Goal: Task Accomplishment & Management: Complete application form

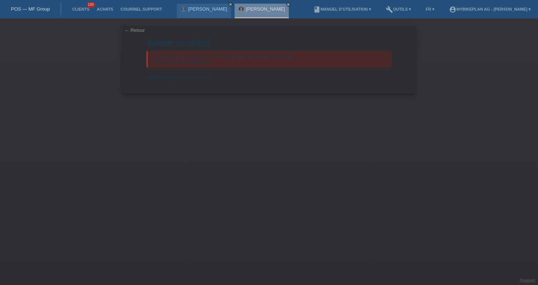
click at [33, 5] on div "POS — MF Group" at bounding box center [30, 9] width 61 height 12
click at [33, 8] on link "POS — MF Group" at bounding box center [30, 8] width 39 height 5
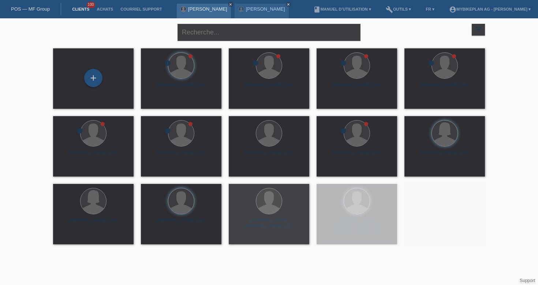
click at [229, 3] on icon "close" at bounding box center [231, 5] width 4 height 4
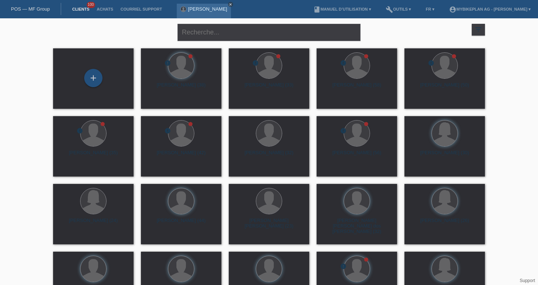
click at [229, 4] on icon "close" at bounding box center [231, 5] width 4 height 4
click at [96, 74] on div "+" at bounding box center [93, 78] width 18 height 18
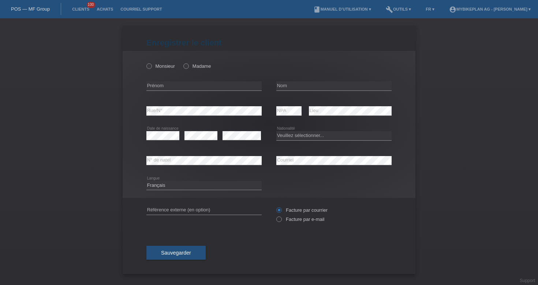
click at [169, 91] on div "error Prénom" at bounding box center [203, 86] width 115 height 25
click at [170, 85] on input "text" at bounding box center [203, 85] width 115 height 9
paste input "Christopher"
type input "Christopher"
click at [297, 81] on div "error Nom" at bounding box center [333, 86] width 115 height 25
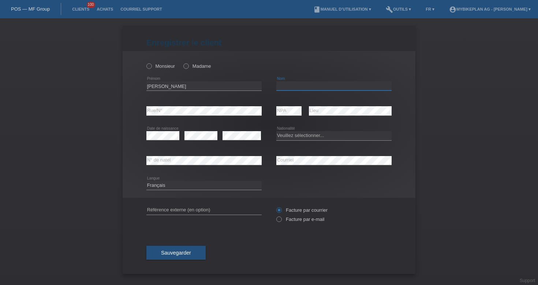
click at [302, 86] on input "text" at bounding box center [333, 85] width 115 height 9
paste input "Zumofen"
type input "Zumofen"
click at [158, 67] on label "Monsieur" at bounding box center [160, 65] width 29 height 5
click at [151, 67] on input "Monsieur" at bounding box center [148, 65] width 5 height 5
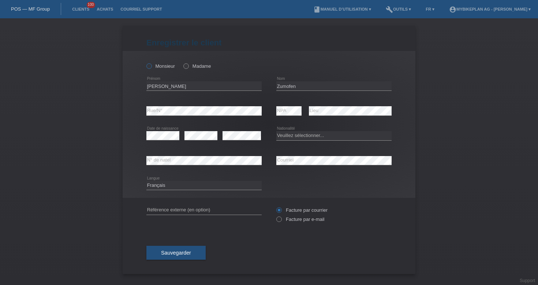
radio input "true"
click at [308, 135] on select "Veuillez sélectionner... Suisse Allemagne Autriche Liechtenstein ------------ A…" at bounding box center [333, 135] width 115 height 9
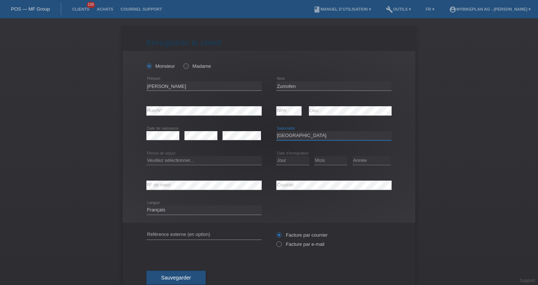
click at [295, 138] on select "Veuillez sélectionner... Suisse Allemagne Autriche Liechtenstein ------------ A…" at bounding box center [333, 135] width 115 height 9
select select "CH"
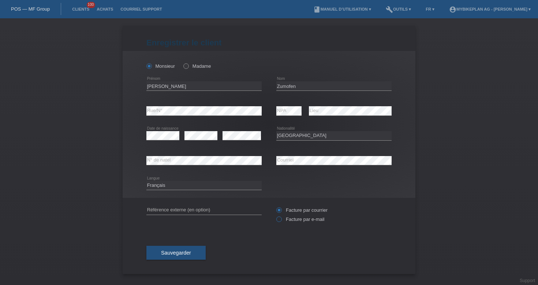
click at [275, 215] on icon at bounding box center [275, 215] width 0 height 0
click at [279, 219] on input "Facture par e-mail" at bounding box center [278, 220] width 5 height 9
radio input "true"
click at [180, 209] on input "text" at bounding box center [203, 209] width 115 height 9
paste input "43413190663"
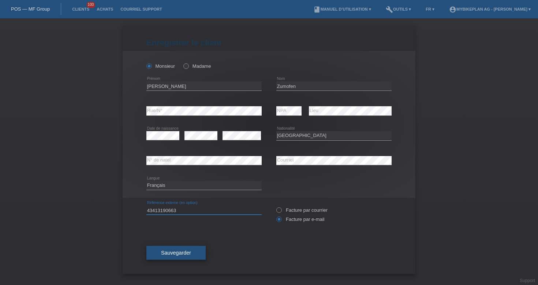
type input "43413190663"
click at [164, 251] on span "Sauvegarder" at bounding box center [176, 253] width 30 height 6
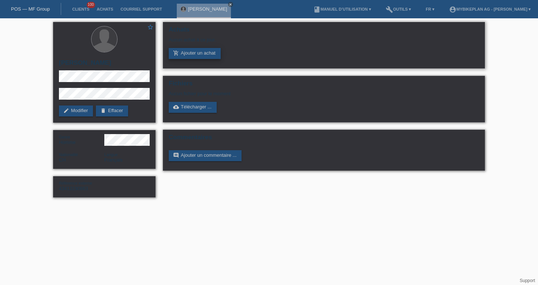
click at [194, 56] on link "add_shopping_cart Ajouter un achat" at bounding box center [195, 53] width 52 height 11
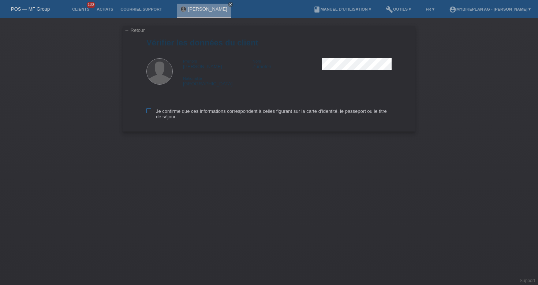
click at [187, 111] on label "Je confirme que ces informations correspondent à celles figurant sur la carte d…" at bounding box center [268, 113] width 245 height 11
click at [151, 111] on input "Je confirme que ces informations correspondent à celles figurant sur la carte d…" at bounding box center [148, 110] width 5 height 5
checkbox input "true"
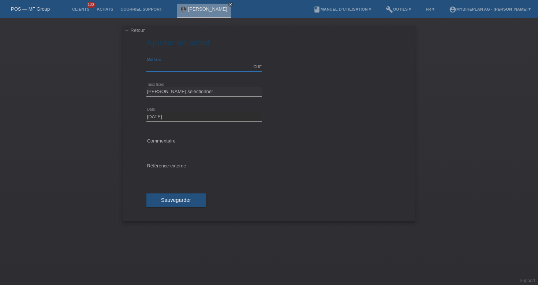
click at [163, 65] on input "text" at bounding box center [203, 66] width 115 height 9
type input "10000.00"
click at [190, 93] on select "[PERSON_NAME] sélectionner 6 versements 12 versements 18 versements 24 versemen…" at bounding box center [203, 91] width 115 height 9
select select "488"
click at [173, 200] on span "Sauvegarder" at bounding box center [176, 200] width 30 height 6
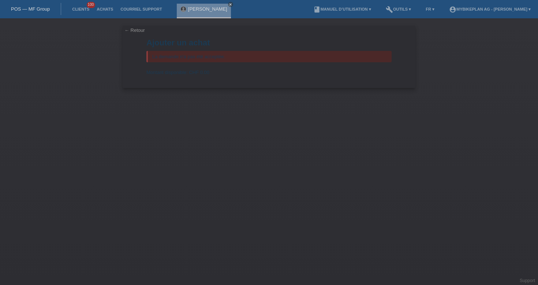
click at [36, 7] on link "POS — MF Group" at bounding box center [30, 8] width 39 height 5
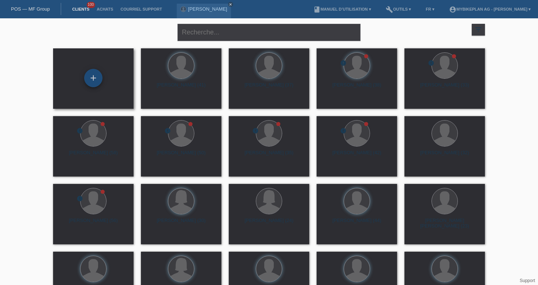
click at [97, 81] on div "+" at bounding box center [93, 78] width 18 height 18
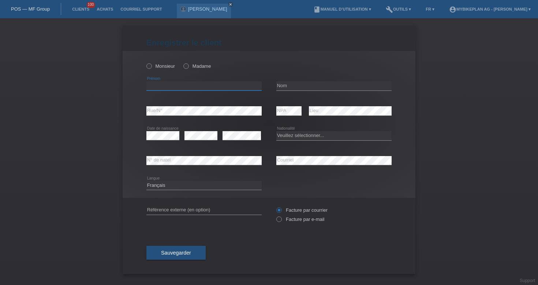
click at [180, 84] on input "text" at bounding box center [203, 85] width 115 height 9
paste input "thomas"
type input "thomas"
click at [157, 63] on label "Monsieur" at bounding box center [160, 65] width 29 height 5
click at [151, 63] on input "Monsieur" at bounding box center [148, 65] width 5 height 5
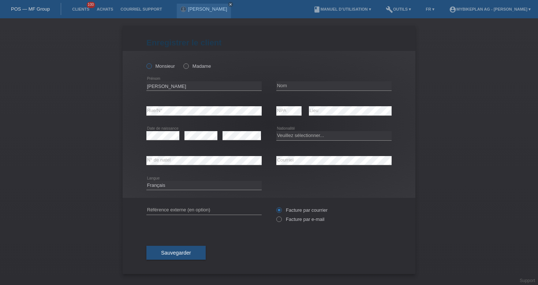
radio input "true"
click at [298, 85] on input "text" at bounding box center [333, 85] width 115 height 9
paste input "baumann"
type input "baumann"
click at [282, 135] on select "Veuillez sélectionner... Suisse Allemagne Autriche Liechtenstein ------------ A…" at bounding box center [333, 135] width 115 height 9
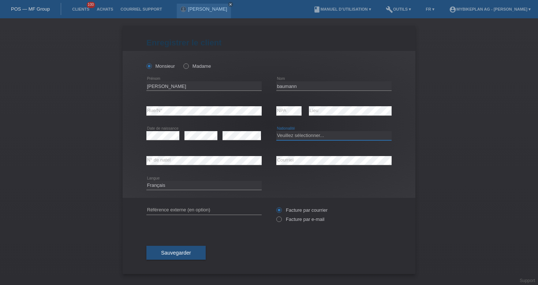
click at [282, 132] on select "Veuillez sélectionner... Suisse Allemagne Autriche Liechtenstein ------------ A…" at bounding box center [333, 135] width 115 height 9
select select "BA"
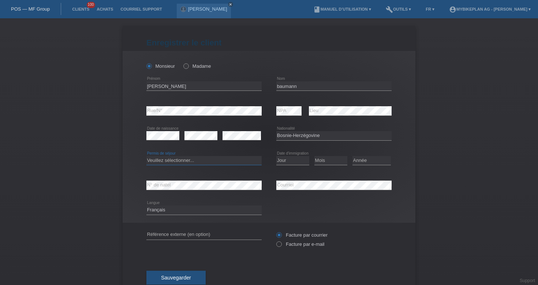
click at [179, 162] on select "Veuillez sélectionner... C B B - Statut de réfugié Autre" at bounding box center [203, 160] width 115 height 9
select select "C"
click at [282, 160] on select "Jour 01 02 03 04 05 06 07 08 09 10 11" at bounding box center [292, 160] width 33 height 9
select select "01"
click at [329, 161] on select "Mois 01 02 03 04 05 06 07 08 09 10 11" at bounding box center [330, 160] width 33 height 9
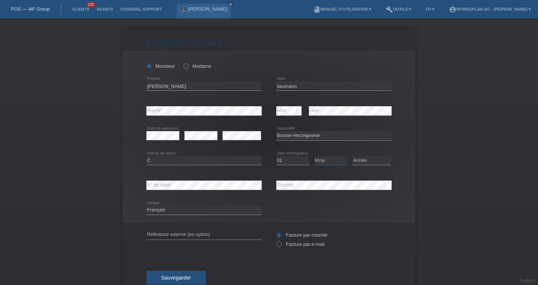
select select "08"
click at [364, 164] on select "Année 2025 2024 2023 2022 2021 2020 2019 2018 2017 2016 2015 2014 2013 2012 201…" at bounding box center [371, 160] width 38 height 9
select select "1999"
click at [281, 247] on input "Facture par e-mail" at bounding box center [278, 245] width 5 height 9
radio input "true"
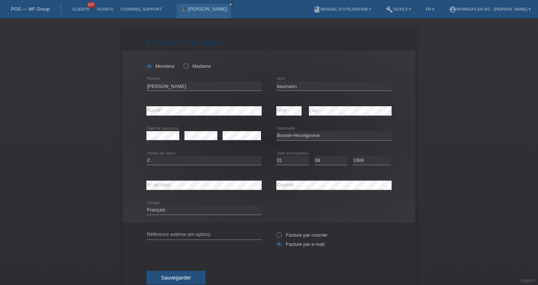
scroll to position [22, 0]
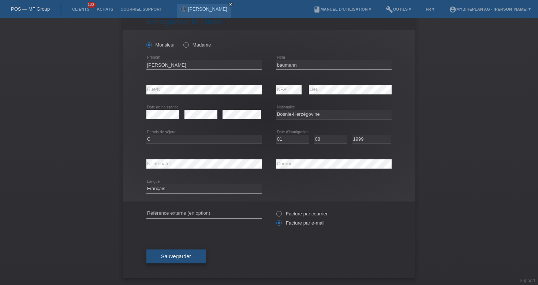
click at [174, 255] on span "Sauvegarder" at bounding box center [176, 256] width 30 height 6
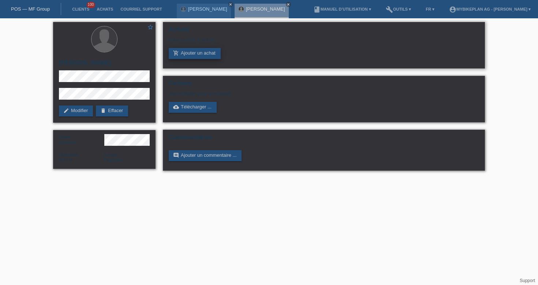
click at [202, 55] on link "add_shopping_cart Ajouter un achat" at bounding box center [195, 53] width 52 height 11
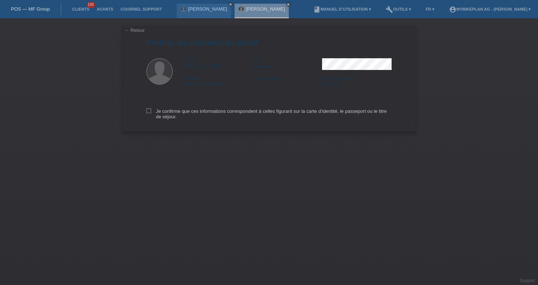
click at [194, 109] on div "Je confirme que ces informations correspondent à celles figurant sur la carte d…" at bounding box center [268, 113] width 245 height 38
click at [191, 113] on label "Je confirme que ces informations correspondent à celles figurant sur la carte d…" at bounding box center [268, 113] width 245 height 11
click at [151, 113] on input "Je confirme que ces informations correspondent à celles figurant sur la carte d…" at bounding box center [148, 110] width 5 height 5
checkbox input "true"
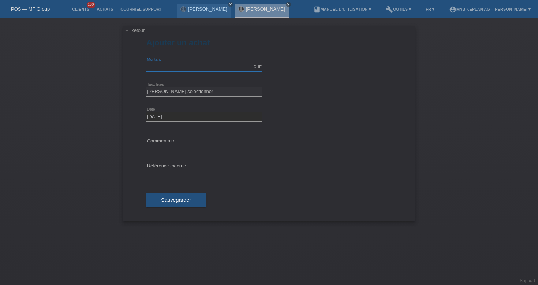
click at [186, 65] on input "text" at bounding box center [203, 66] width 115 height 9
type input "10000.00"
click at [194, 95] on select "[PERSON_NAME] sélectionner 6 versements 12 versements 18 versements 24 versemen…" at bounding box center [203, 91] width 115 height 9
select select "488"
click at [176, 203] on button "Sauvegarder" at bounding box center [175, 200] width 59 height 14
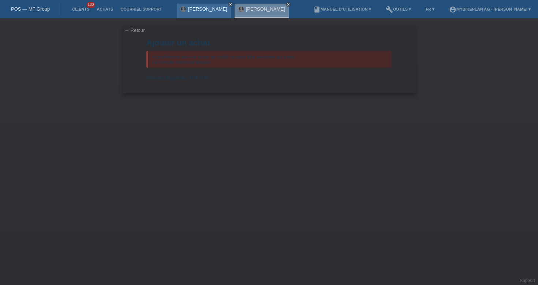
click at [233, 3] on link "close" at bounding box center [230, 4] width 5 height 5
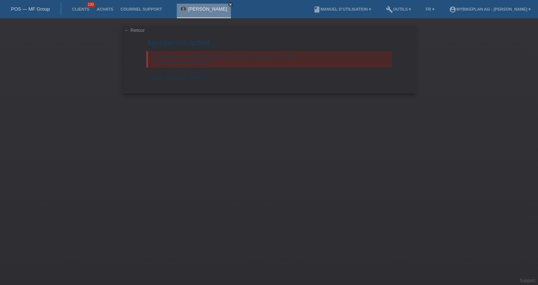
click at [229, 4] on icon "close" at bounding box center [231, 5] width 4 height 4
click at [27, 8] on link "POS — MF Group" at bounding box center [30, 8] width 39 height 5
